Goal: Navigation & Orientation: Find specific page/section

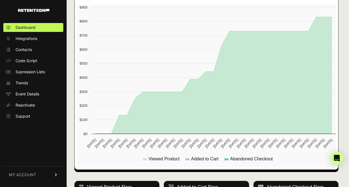
scroll to position [292, 0]
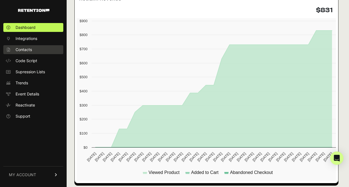
click at [22, 48] on span "Contacts" at bounding box center [24, 50] width 16 height 6
